Goal: Transaction & Acquisition: Purchase product/service

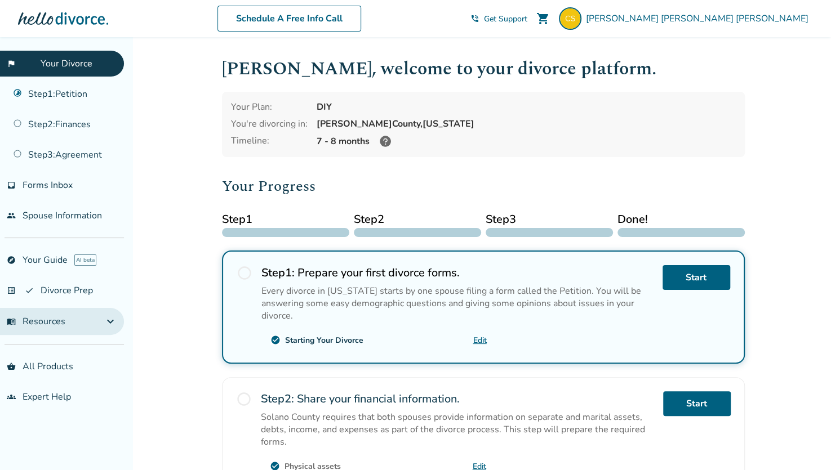
click at [46, 315] on span "menu_book Resources" at bounding box center [36, 321] width 59 height 12
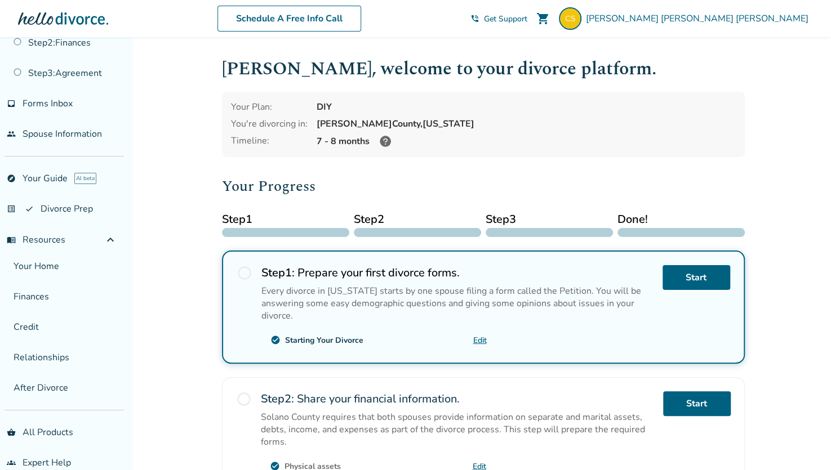
scroll to position [85, 0]
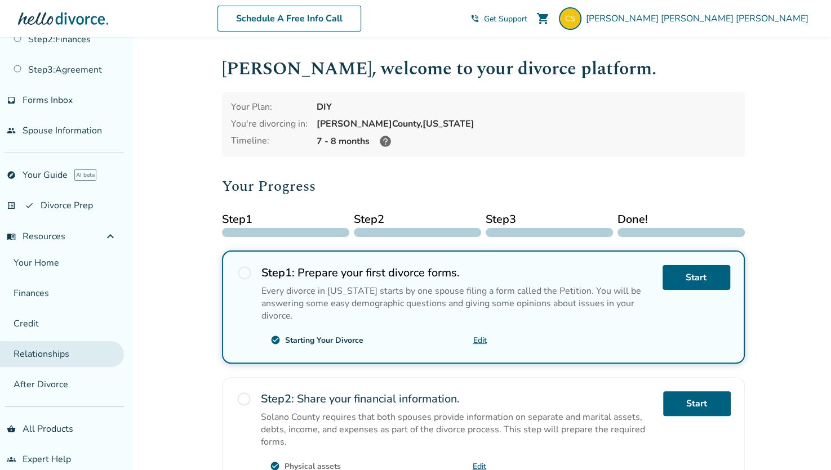
click at [43, 351] on link "Relationships" at bounding box center [62, 354] width 124 height 26
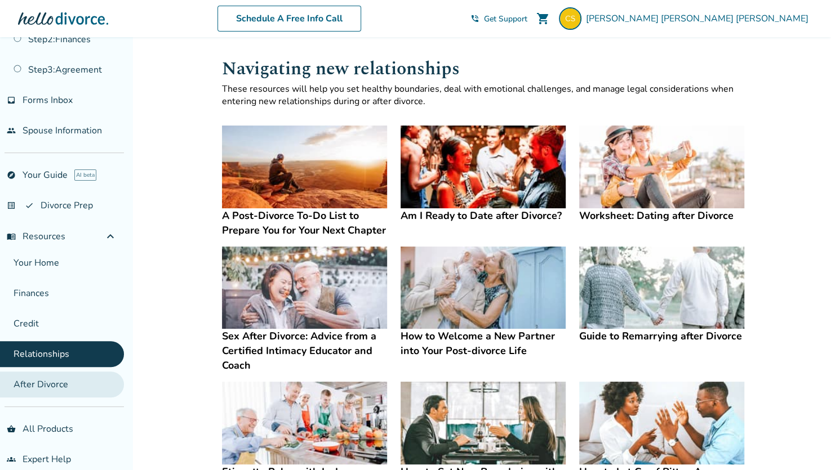
scroll to position [95, 0]
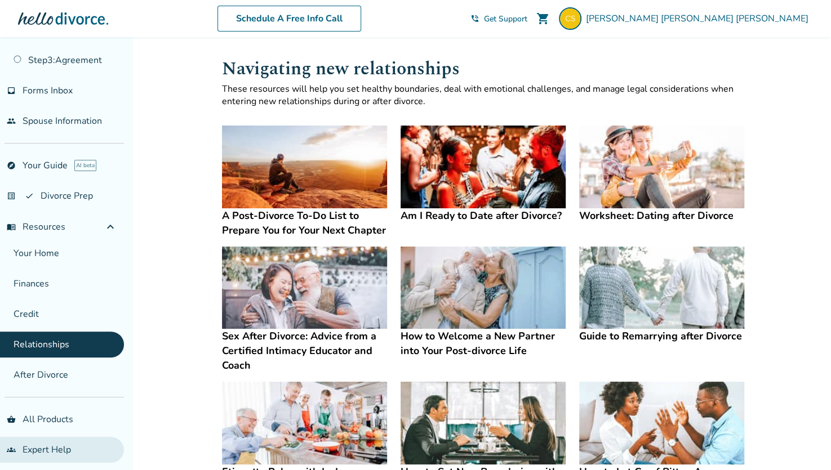
click at [32, 444] on link "groups Expert Help" at bounding box center [62, 450] width 124 height 26
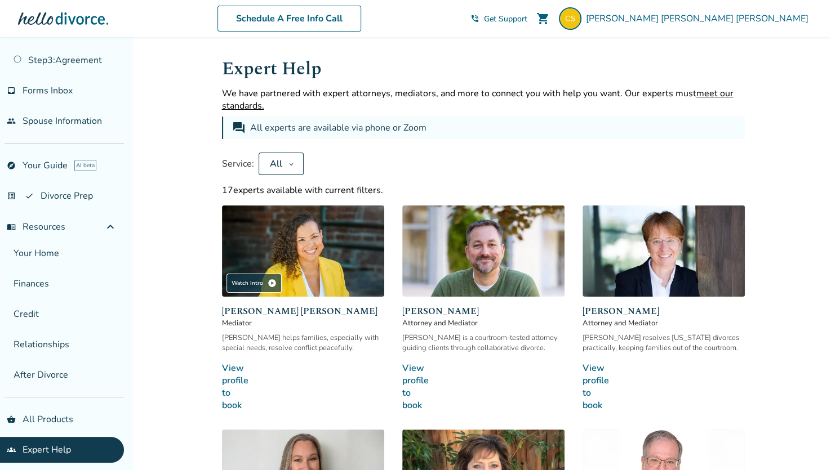
click at [288, 166] on icon at bounding box center [291, 163] width 6 height 9
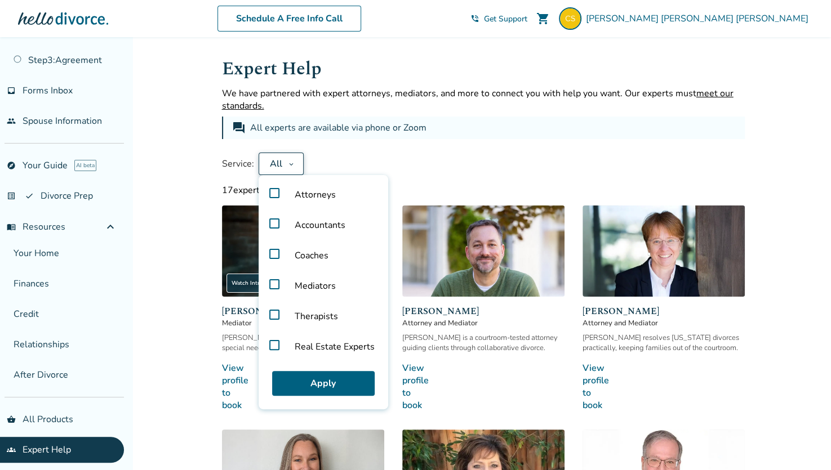
click at [273, 252] on label "Coaches" at bounding box center [323, 255] width 121 height 30
click at [314, 380] on button "Apply" at bounding box center [323, 383] width 102 height 25
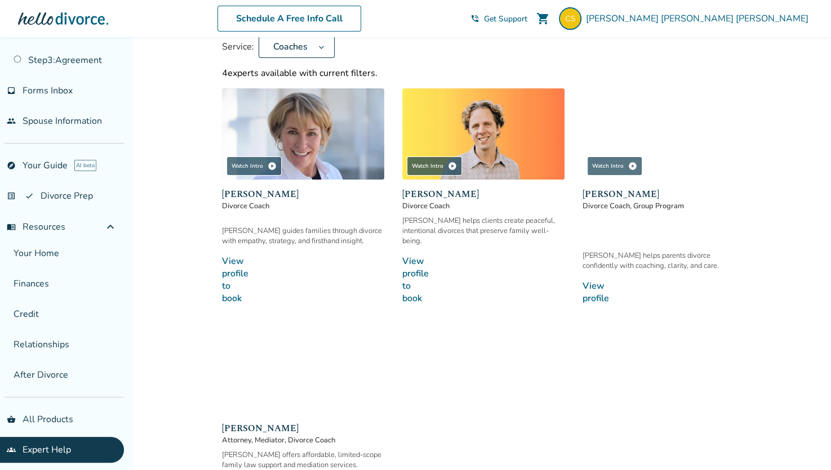
scroll to position [121, 0]
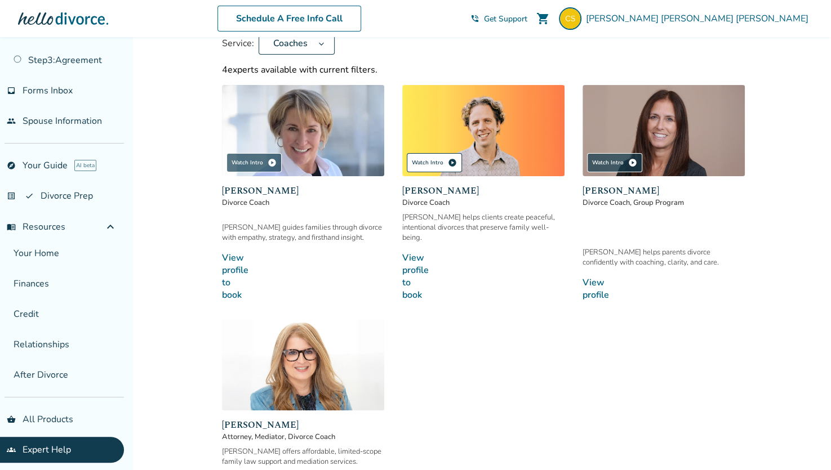
click at [431, 160] on div "Watch Intro play_circle" at bounding box center [434, 162] width 55 height 19
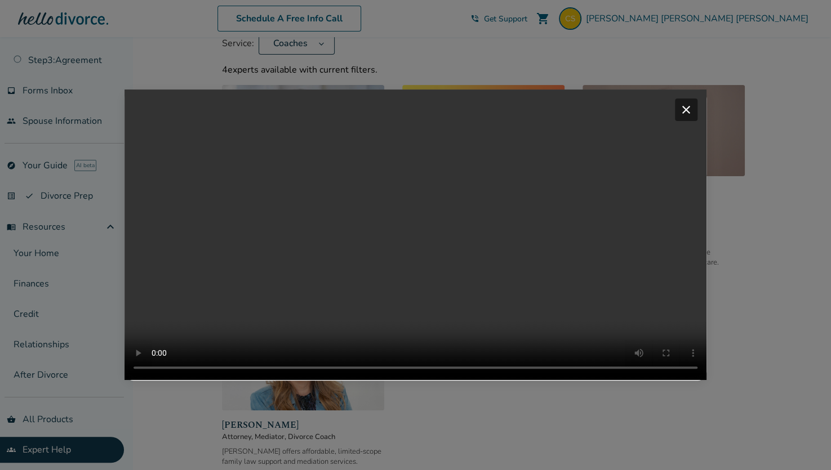
click at [693, 103] on span "close" at bounding box center [686, 110] width 14 height 14
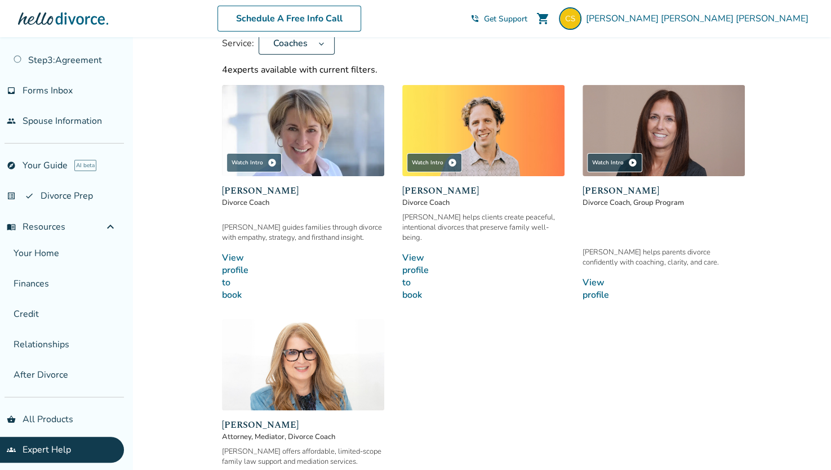
click at [409, 261] on link "View profile to book line_end_arrow_notch" at bounding box center [483, 277] width 162 height 50
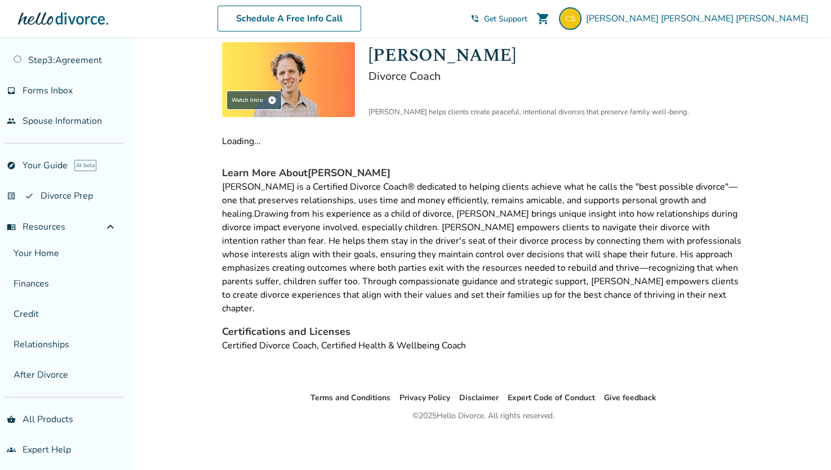
scroll to position [66, 0]
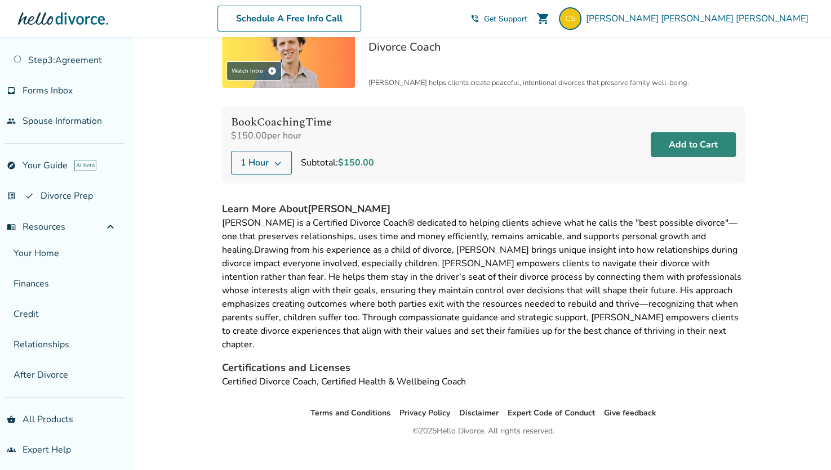
click at [680, 143] on button "Add to Cart" at bounding box center [692, 144] width 85 height 25
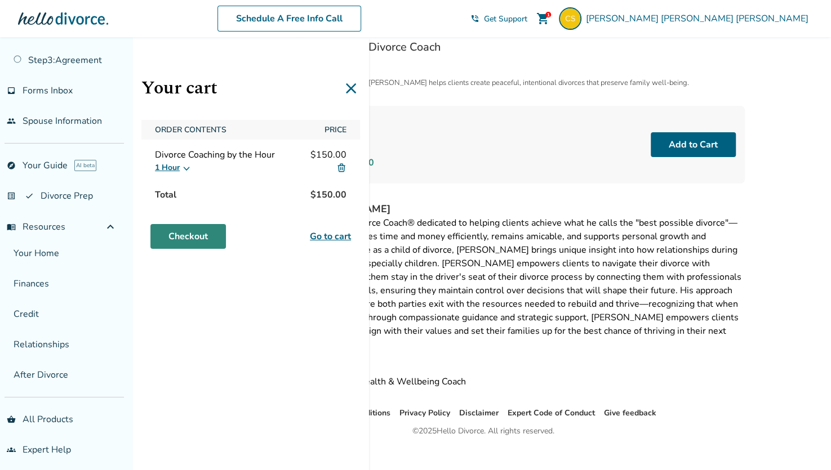
click at [185, 238] on link "Checkout" at bounding box center [187, 236] width 75 height 25
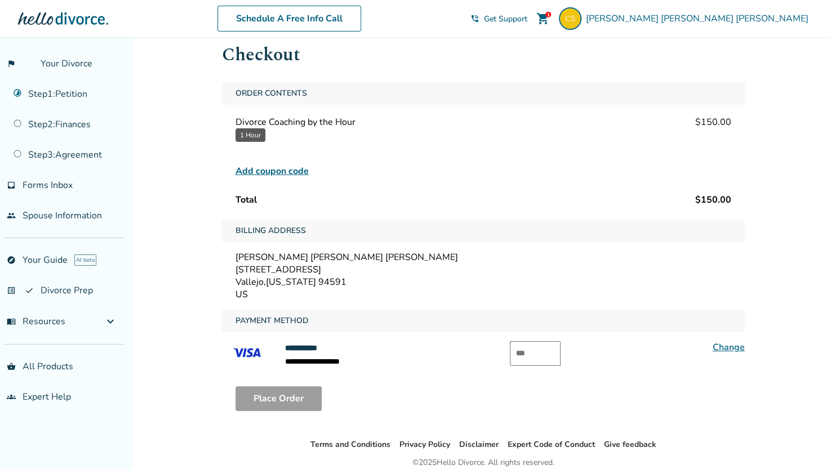
scroll to position [73, 0]
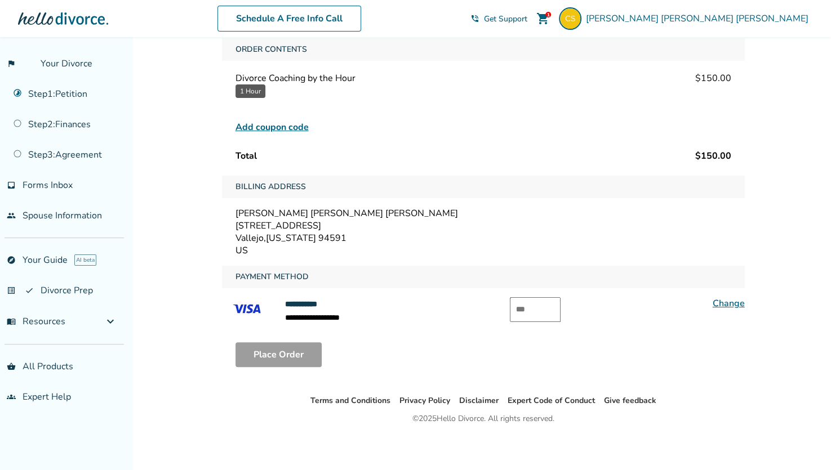
click at [533, 309] on input "text" at bounding box center [535, 309] width 51 height 25
type input "***"
click at [271, 355] on button "Place Order" at bounding box center [278, 354] width 86 height 25
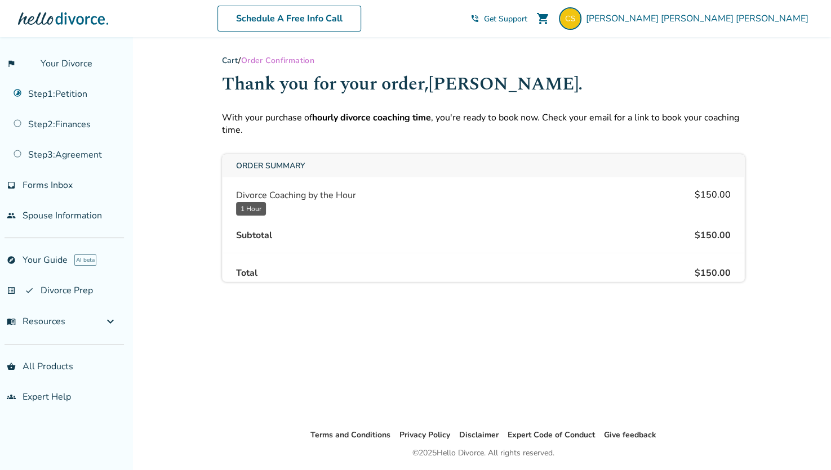
click at [419, 349] on div "Cart / Order Confirmation Thank you for your order, Catherine . With your purch…" at bounding box center [483, 232] width 541 height 391
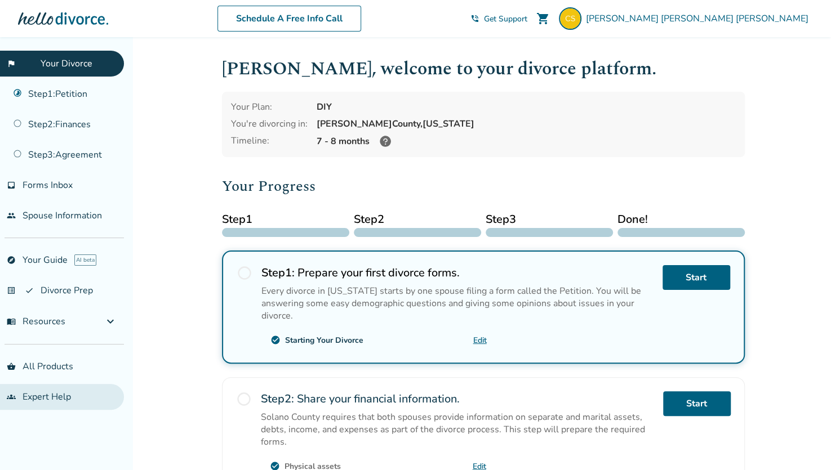
click at [51, 389] on link "groups Expert Help" at bounding box center [62, 397] width 124 height 26
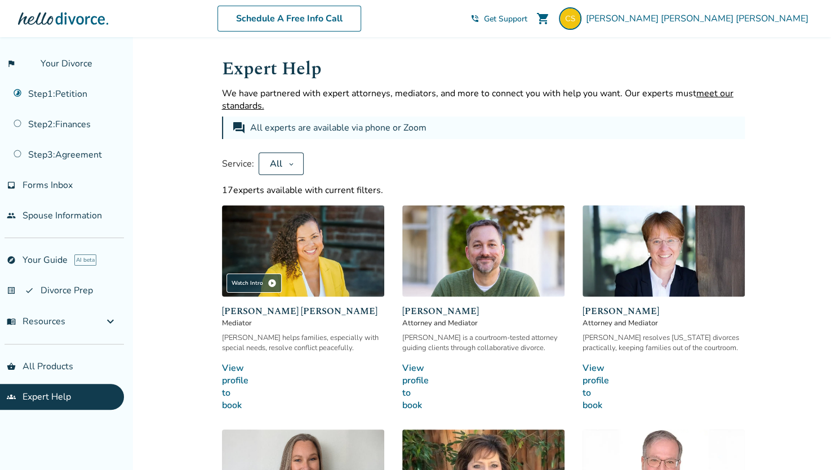
click at [291, 161] on icon at bounding box center [291, 163] width 6 height 9
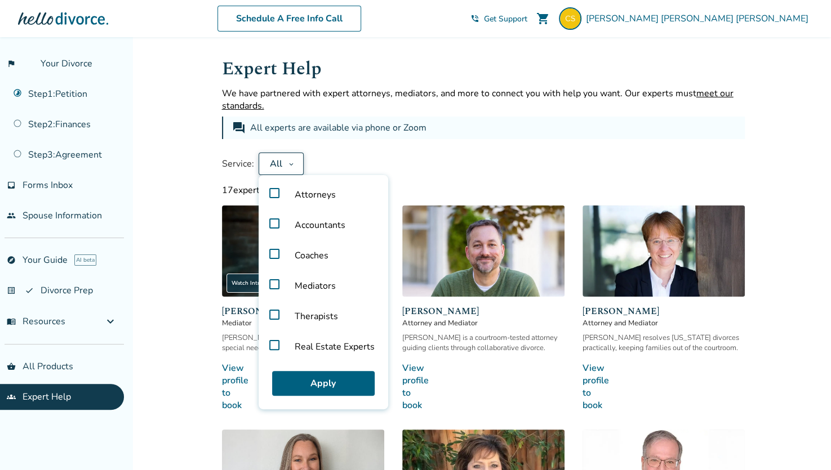
click at [274, 252] on label "Coaches" at bounding box center [323, 255] width 121 height 30
click at [317, 377] on button "Apply" at bounding box center [323, 383] width 102 height 25
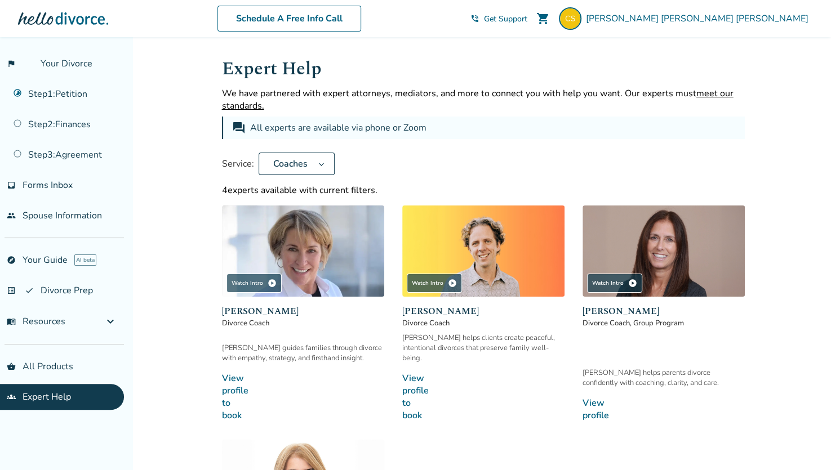
click at [412, 373] on link "View profile to book line_end_arrow_notch" at bounding box center [483, 397] width 162 height 50
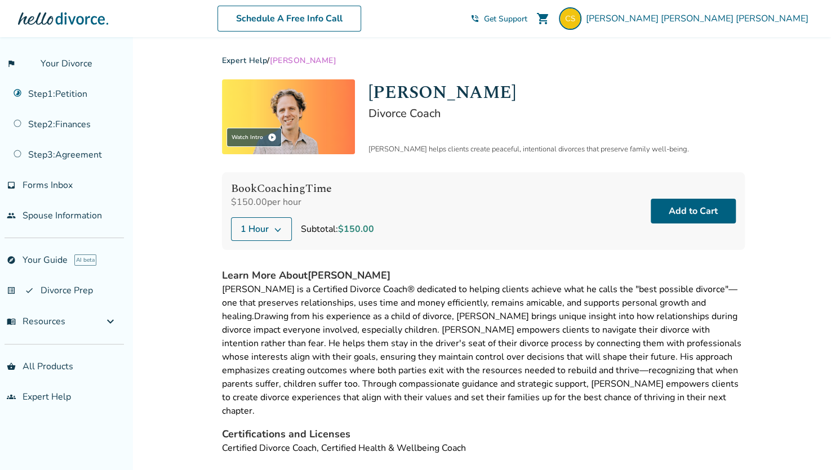
click at [527, 19] on span "Get Support" at bounding box center [505, 19] width 43 height 11
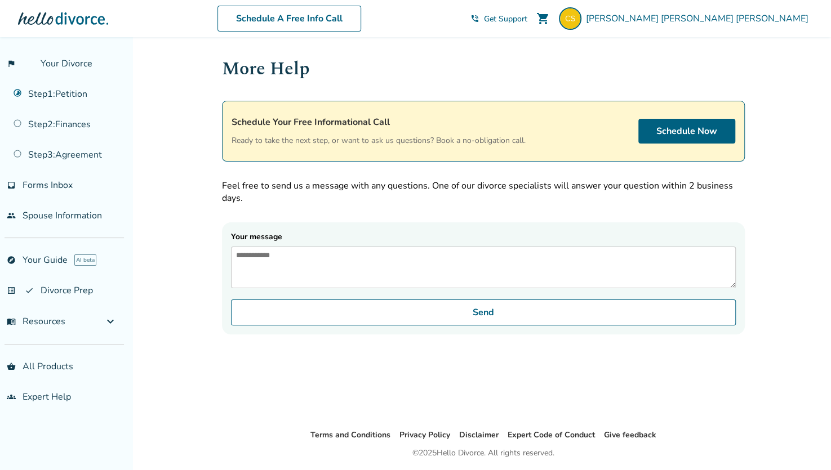
click at [296, 257] on textarea "Your message" at bounding box center [483, 268] width 505 height 42
paste textarea "******"
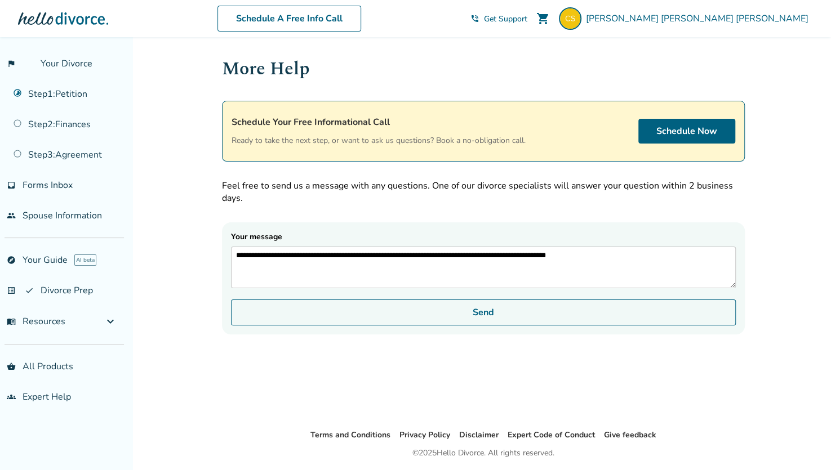
type textarea "**********"
click at [320, 315] on button "Send" at bounding box center [483, 313] width 505 height 26
